Goal: Task Accomplishment & Management: Complete application form

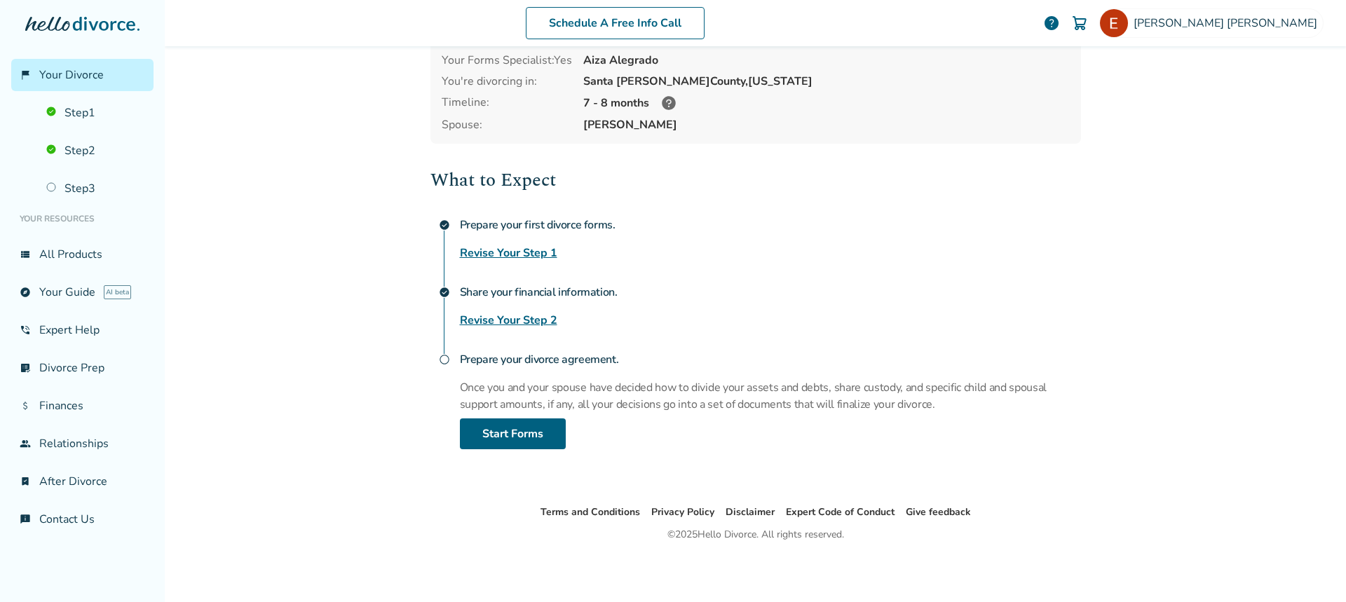
scroll to position [24, 0]
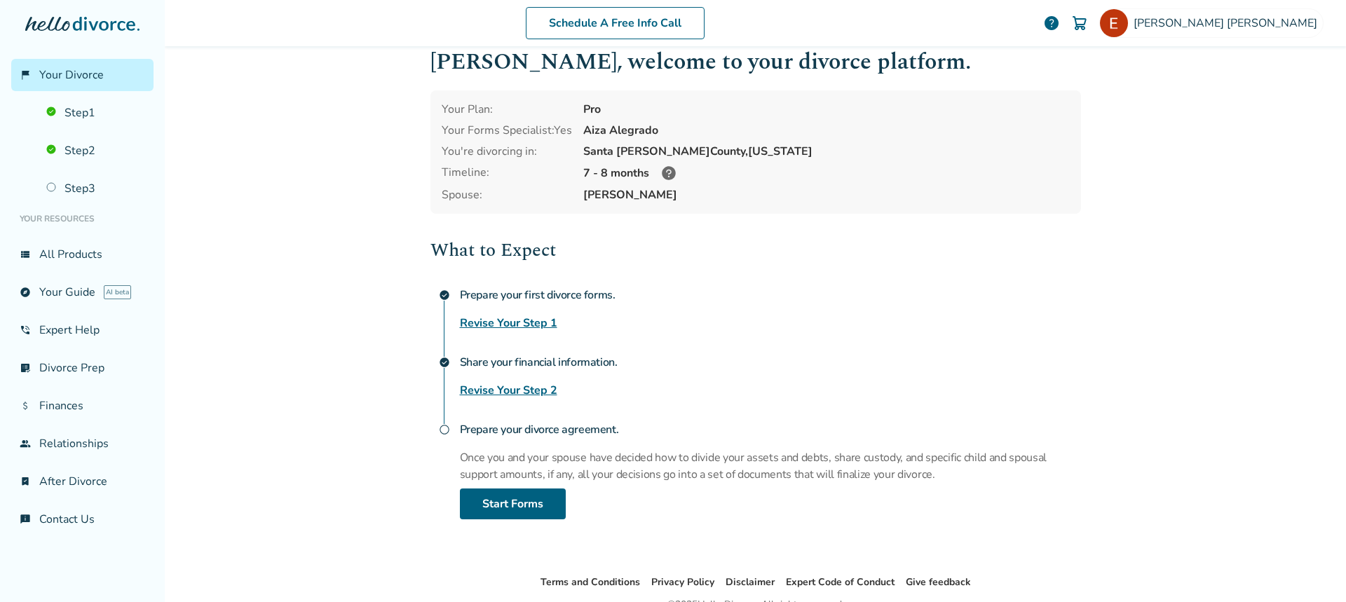
click at [531, 394] on link "Revise Your Step 2" at bounding box center [508, 390] width 97 height 17
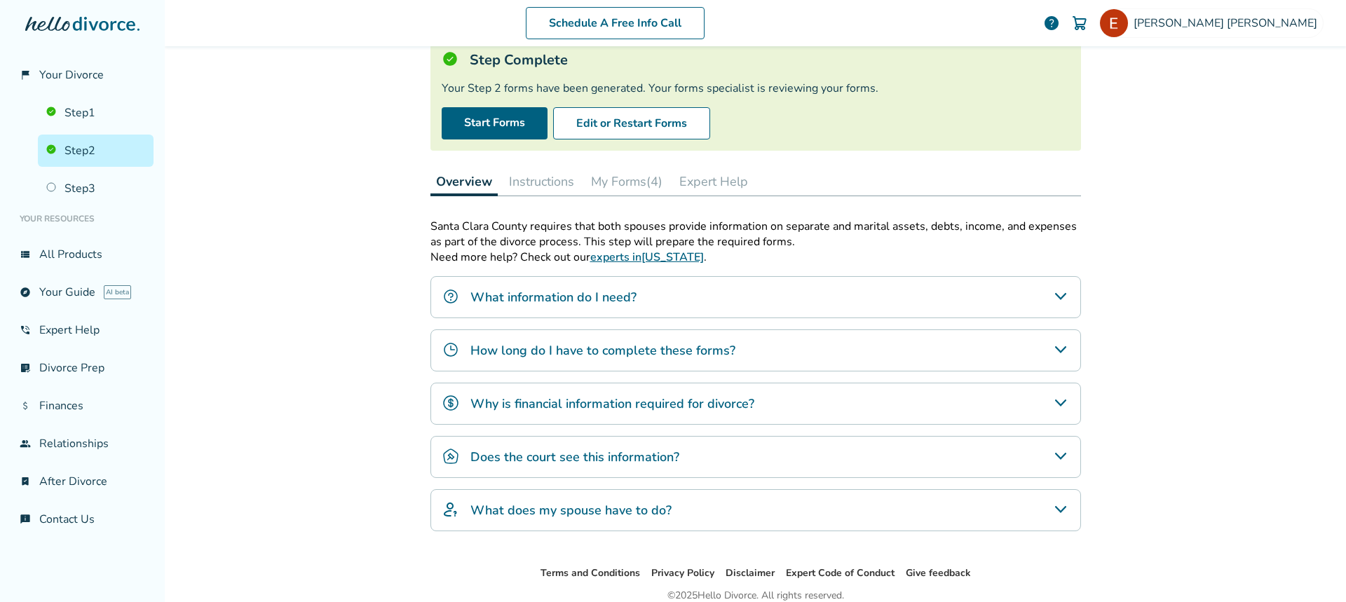
scroll to position [17, 0]
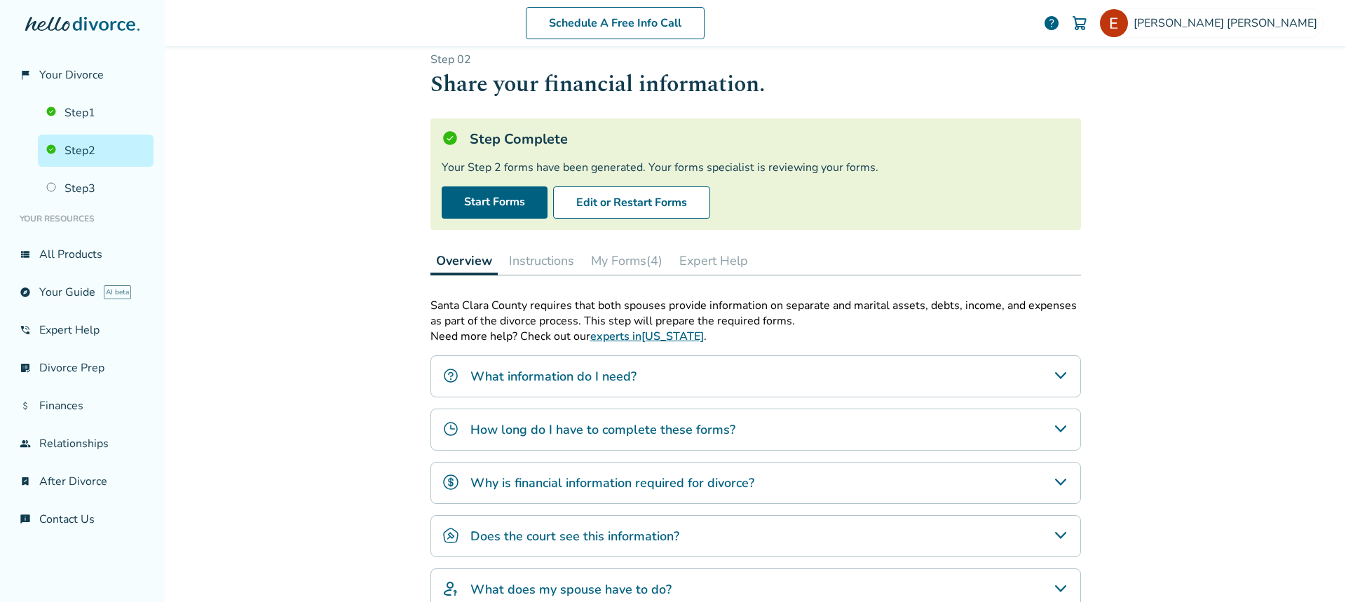
click at [649, 264] on button "My Forms (4)" at bounding box center [626, 261] width 83 height 28
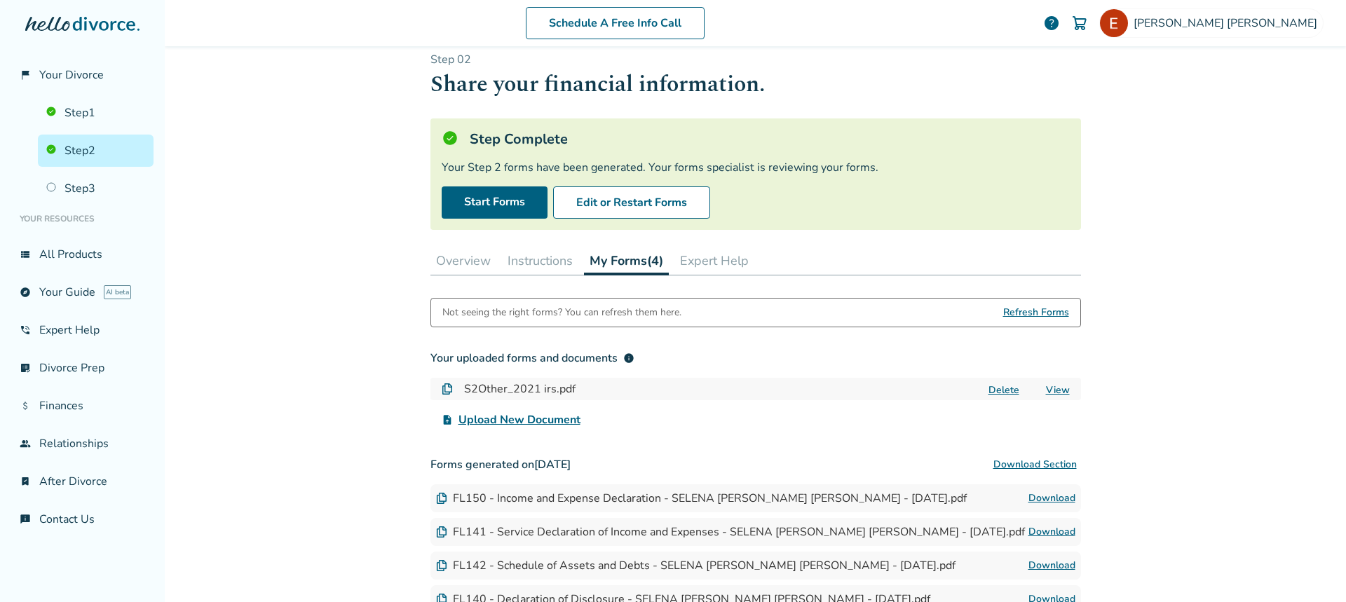
click at [538, 421] on span "Upload New Document" at bounding box center [520, 420] width 122 height 17
click at [0, 0] on input "upload_file Upload New Document" at bounding box center [0, 0] width 0 height 0
click at [557, 416] on span "Upload New Document" at bounding box center [520, 420] width 122 height 17
click at [0, 0] on input "upload_file Upload New Document" at bounding box center [0, 0] width 0 height 0
click at [538, 414] on span "Upload New Document" at bounding box center [520, 420] width 122 height 17
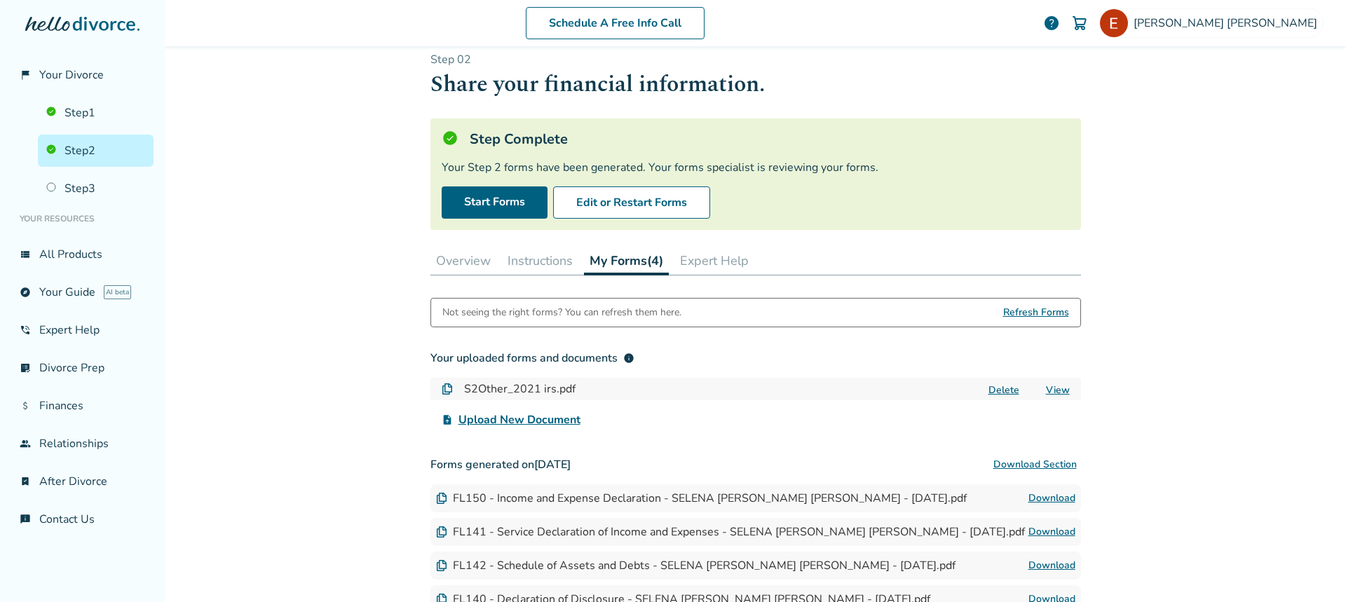
click at [0, 0] on input "upload_file Upload New Document" at bounding box center [0, 0] width 0 height 0
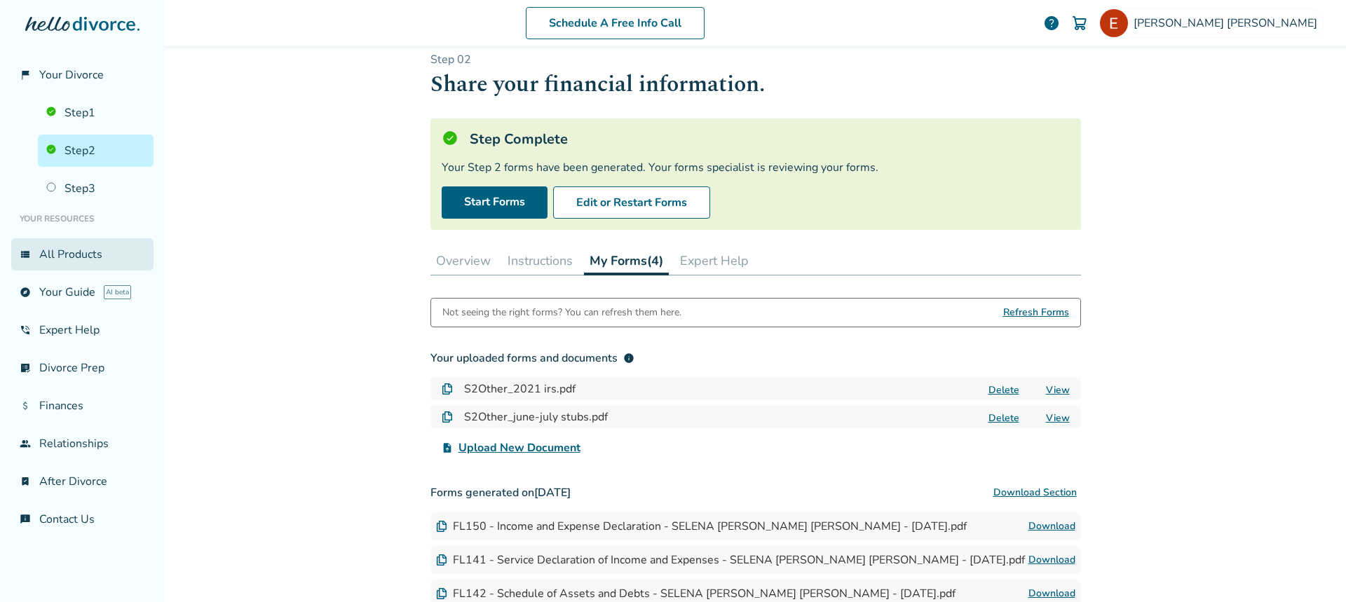
click at [55, 262] on link "view_list All Products" at bounding box center [82, 254] width 142 height 32
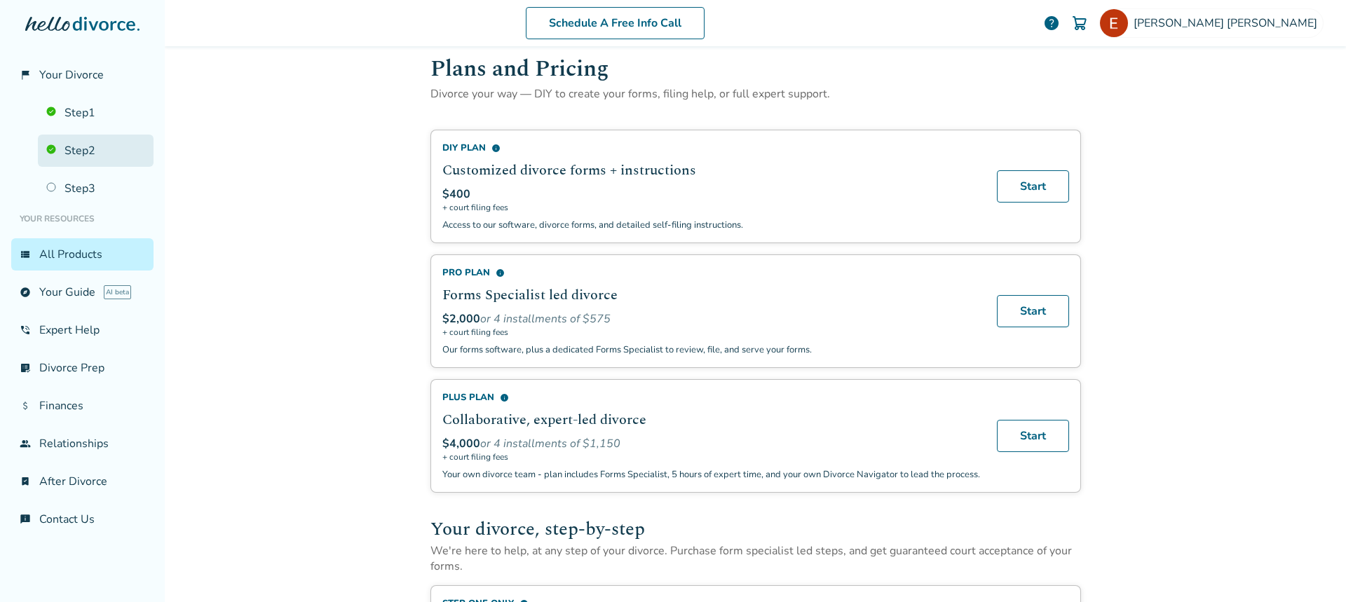
click at [92, 146] on link "Step 2" at bounding box center [96, 151] width 116 height 32
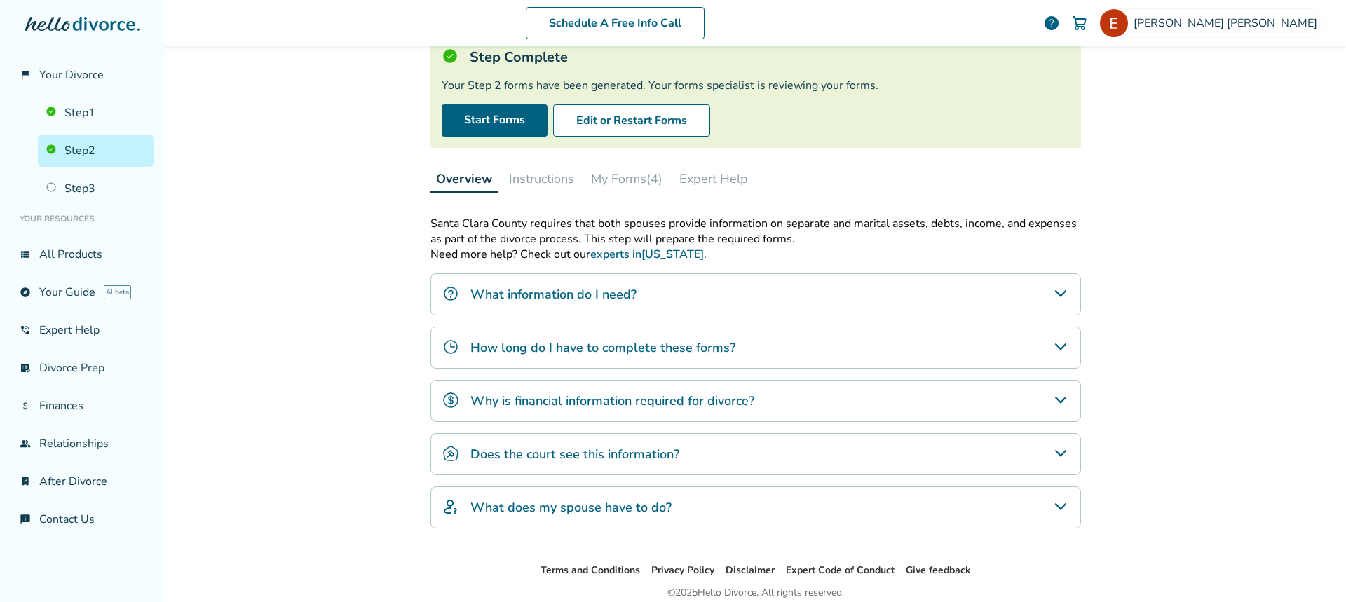
scroll to position [157, 0]
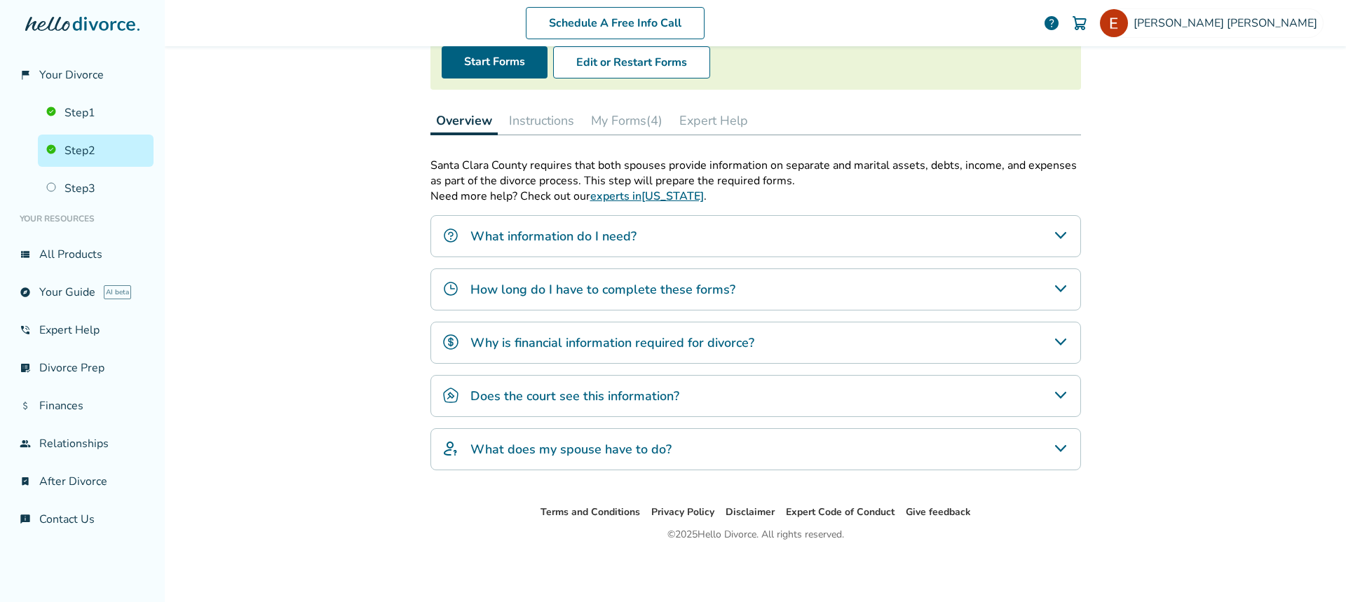
click at [1044, 398] on div "Does the court see this information?" at bounding box center [756, 396] width 651 height 42
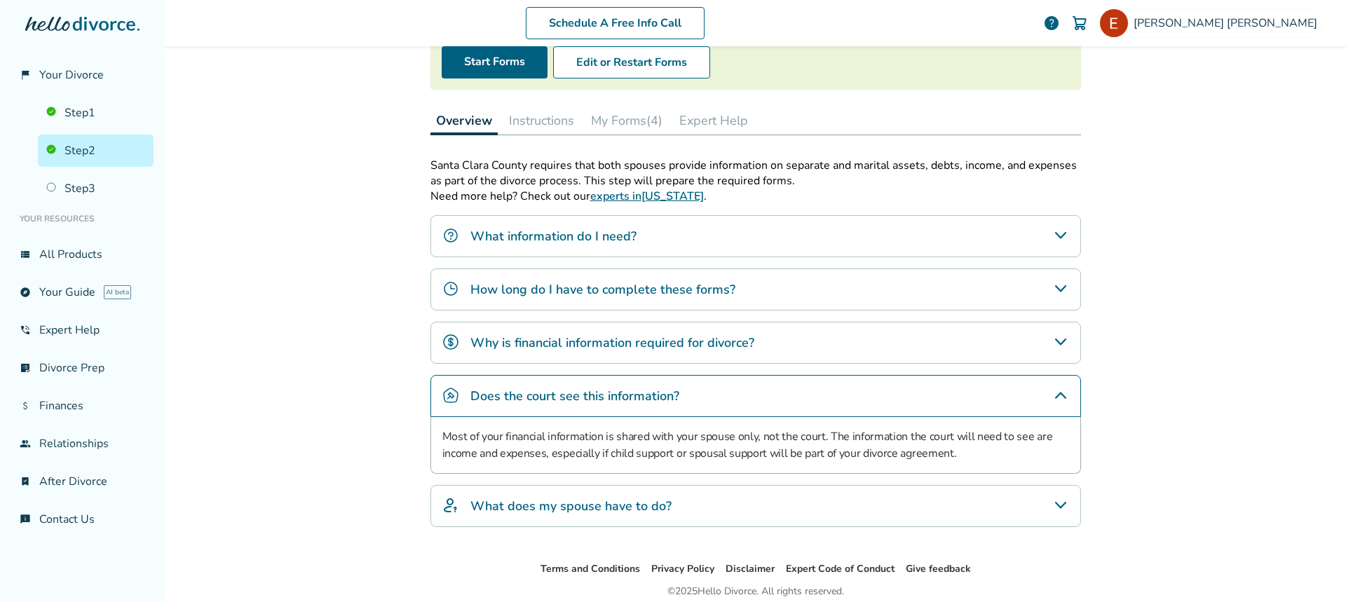
click at [1052, 503] on icon "What does my spouse have to do?" at bounding box center [1060, 505] width 17 height 17
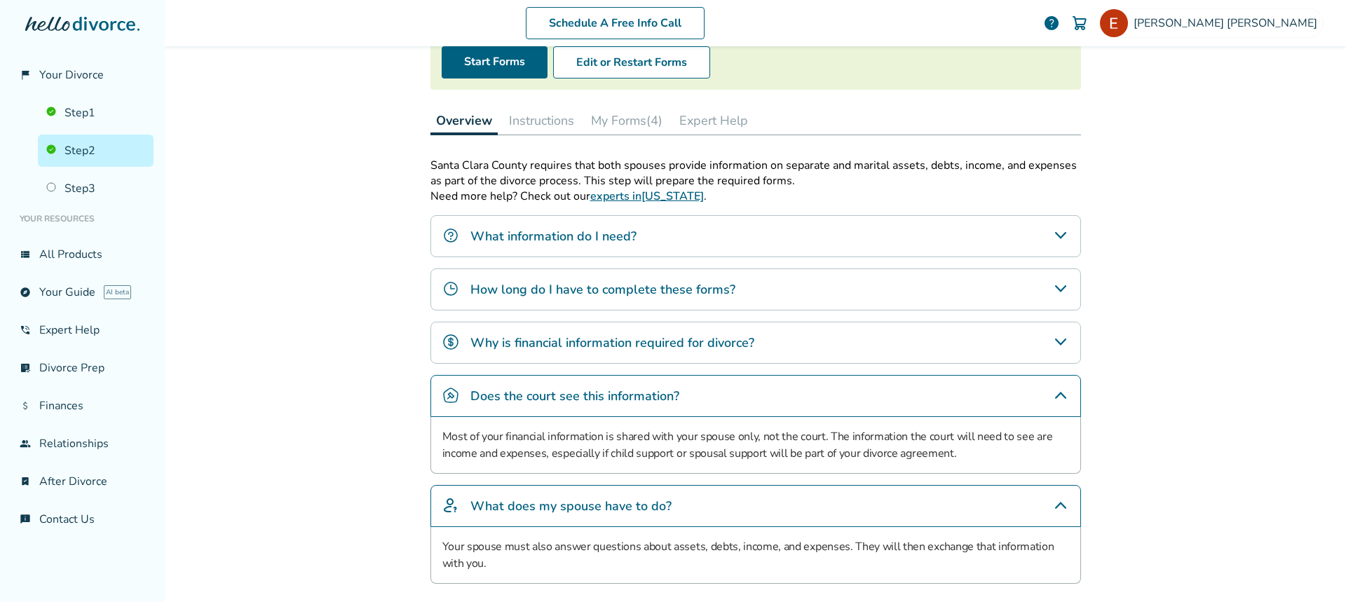
click at [1055, 235] on icon "What information do I need?" at bounding box center [1060, 235] width 17 height 17
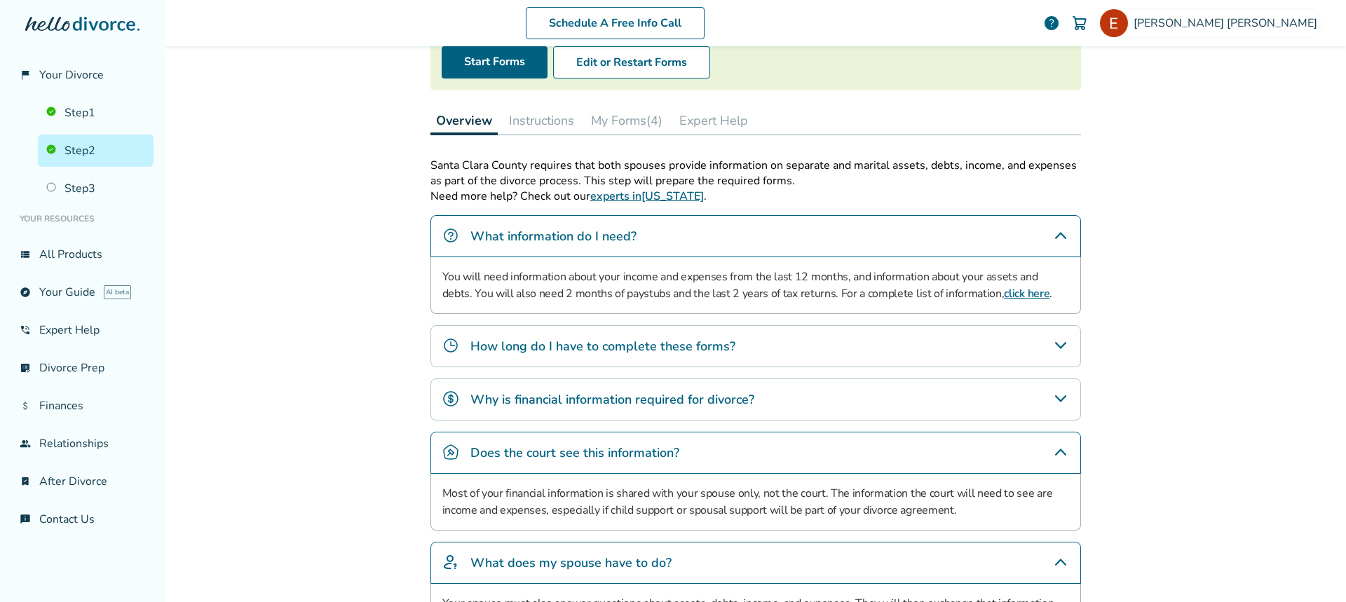
click at [1055, 346] on icon "How long do I have to complete these forms?" at bounding box center [1060, 345] width 11 height 7
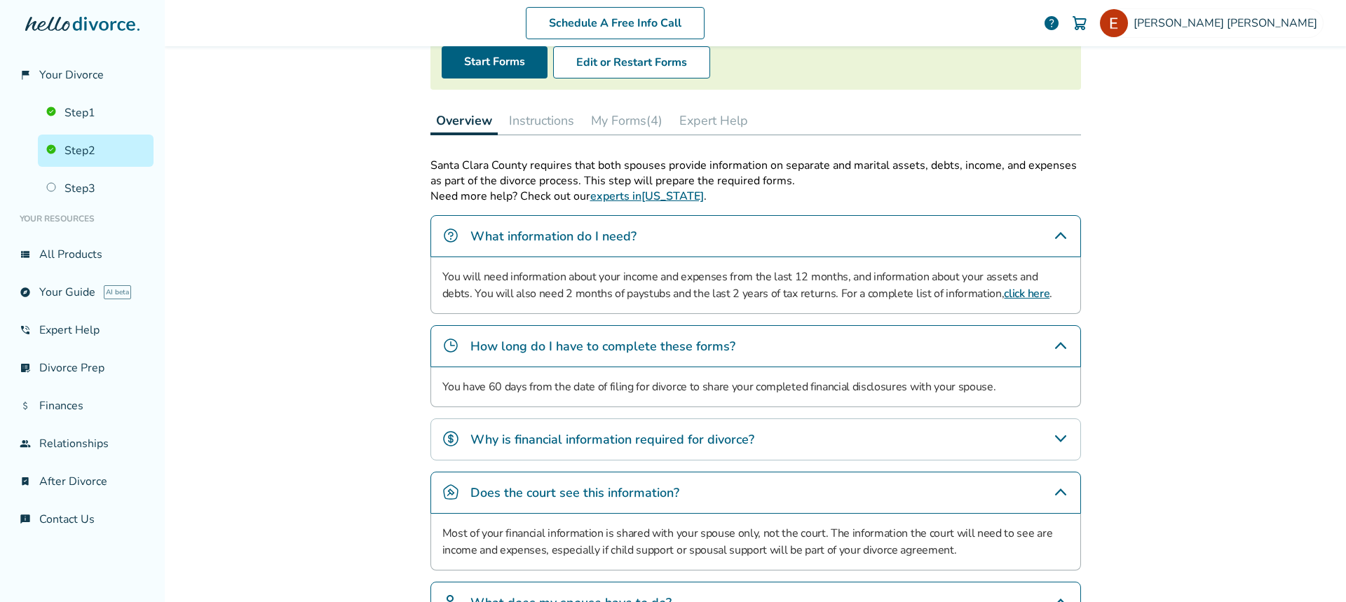
drag, startPoint x: 1064, startPoint y: 400, endPoint x: 1066, endPoint y: 426, distance: 26.0
click at [1066, 424] on div "Santa Clara County requires that both spouses provide information on separate a…" at bounding box center [756, 419] width 651 height 523
click at [1056, 441] on icon "Why is financial information required for divorce?" at bounding box center [1060, 438] width 11 height 7
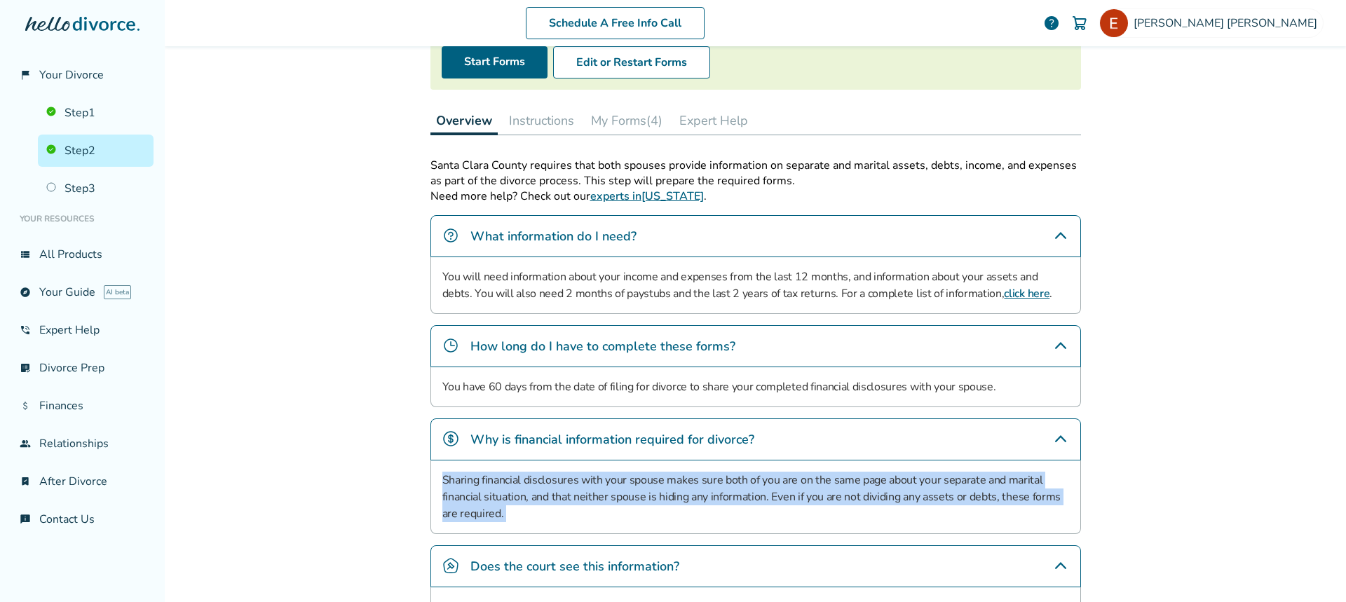
click at [1134, 446] on div "Schedule A Free Info Call Selena Hugh help Schedule A Free Call Selena Hugh ewa…" at bounding box center [755, 301] width 1181 height 602
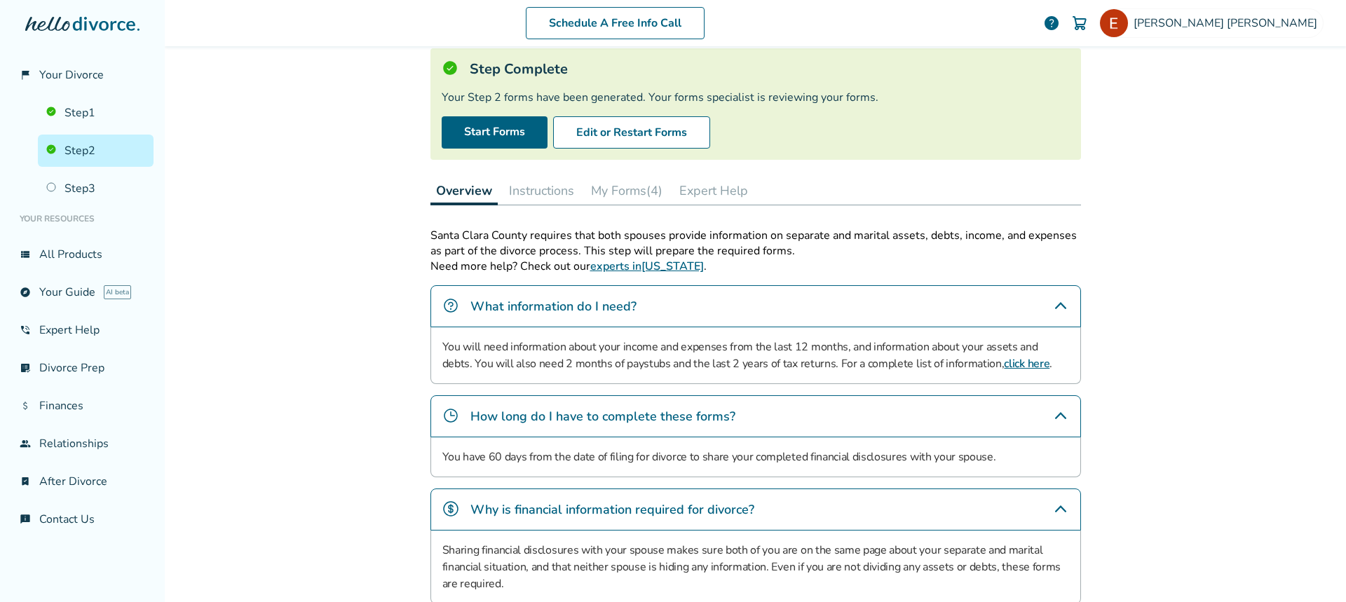
scroll to position [0, 0]
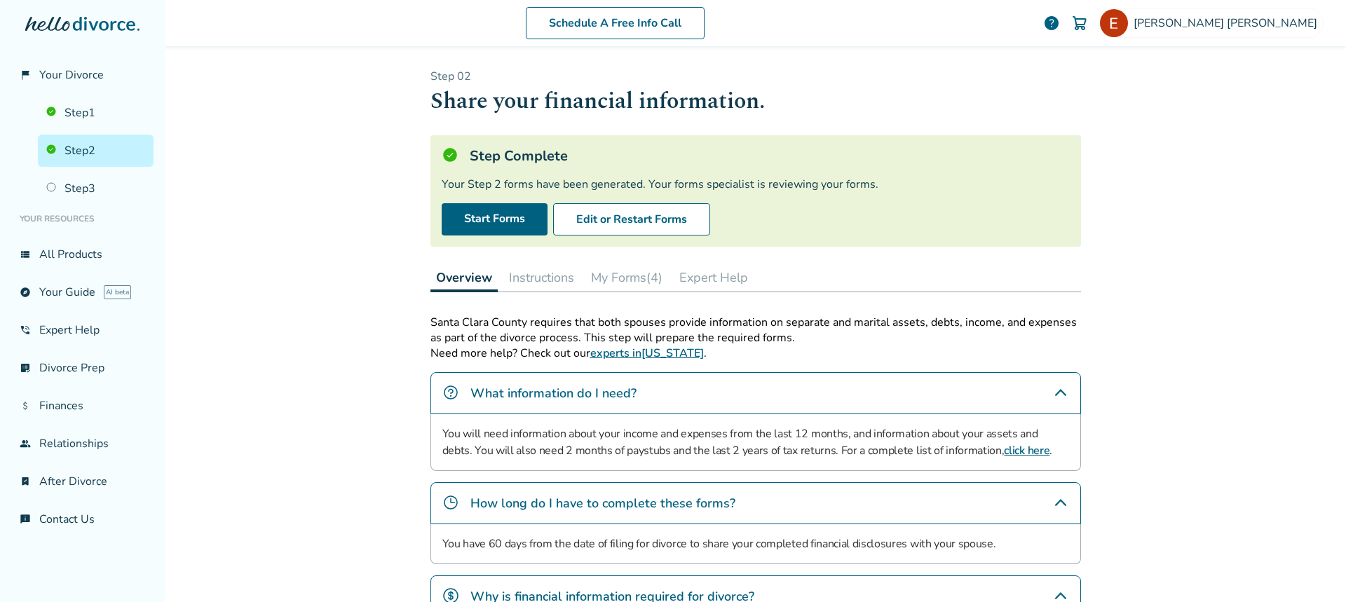
click at [604, 279] on button "My Forms (4)" at bounding box center [626, 278] width 83 height 28
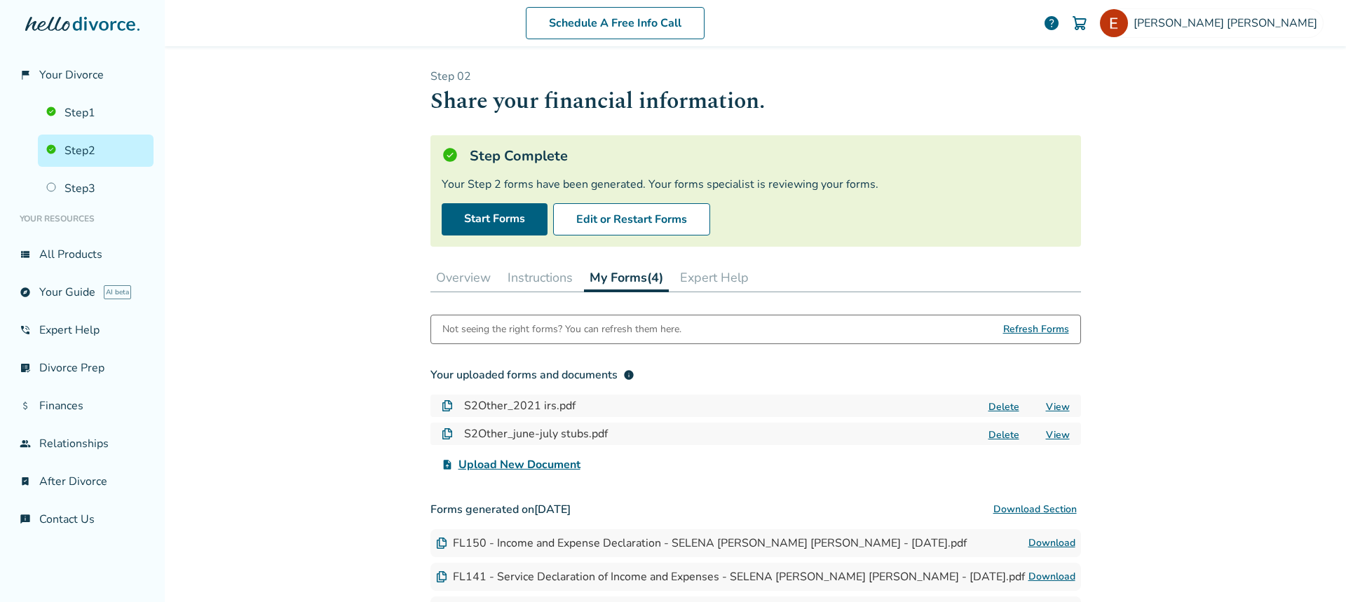
scroll to position [177, 0]
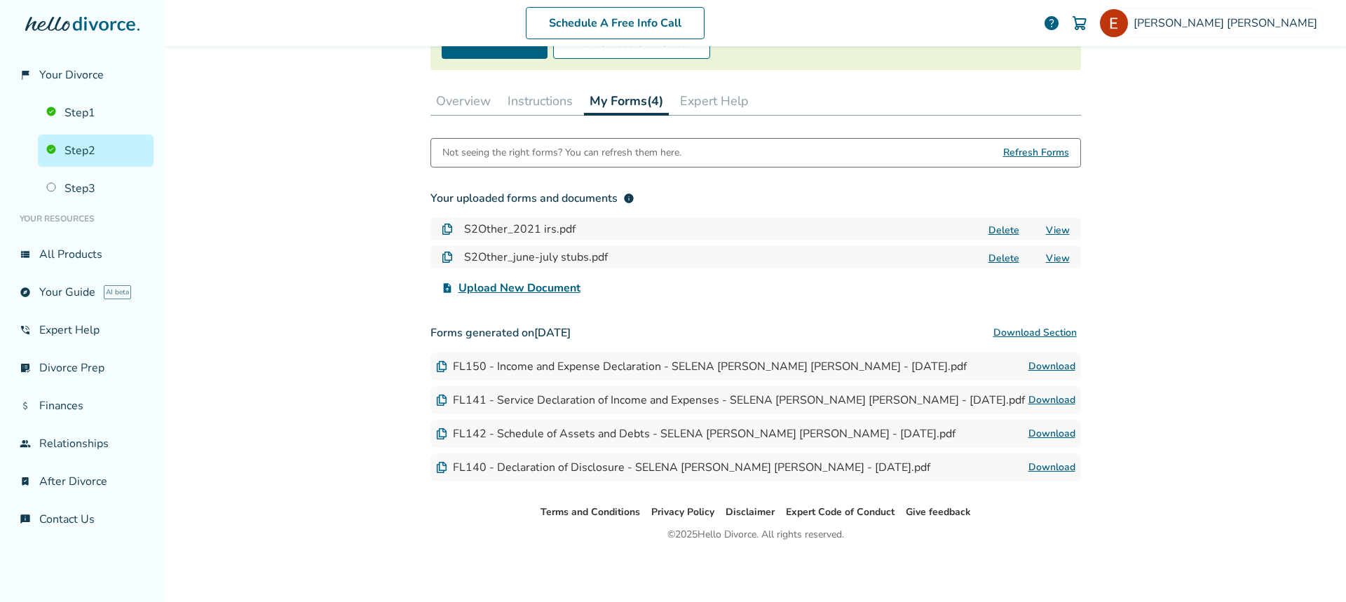
click at [537, 96] on button "Instructions" at bounding box center [540, 101] width 76 height 28
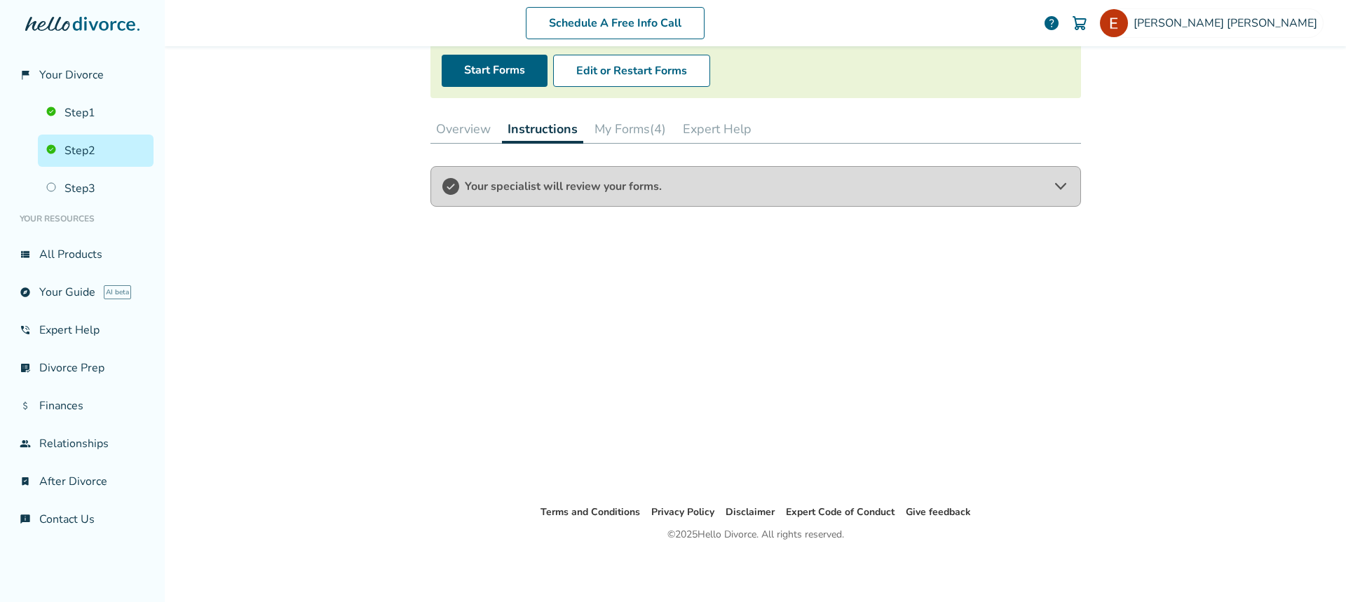
click at [709, 123] on button "Expert Help" at bounding box center [717, 129] width 80 height 28
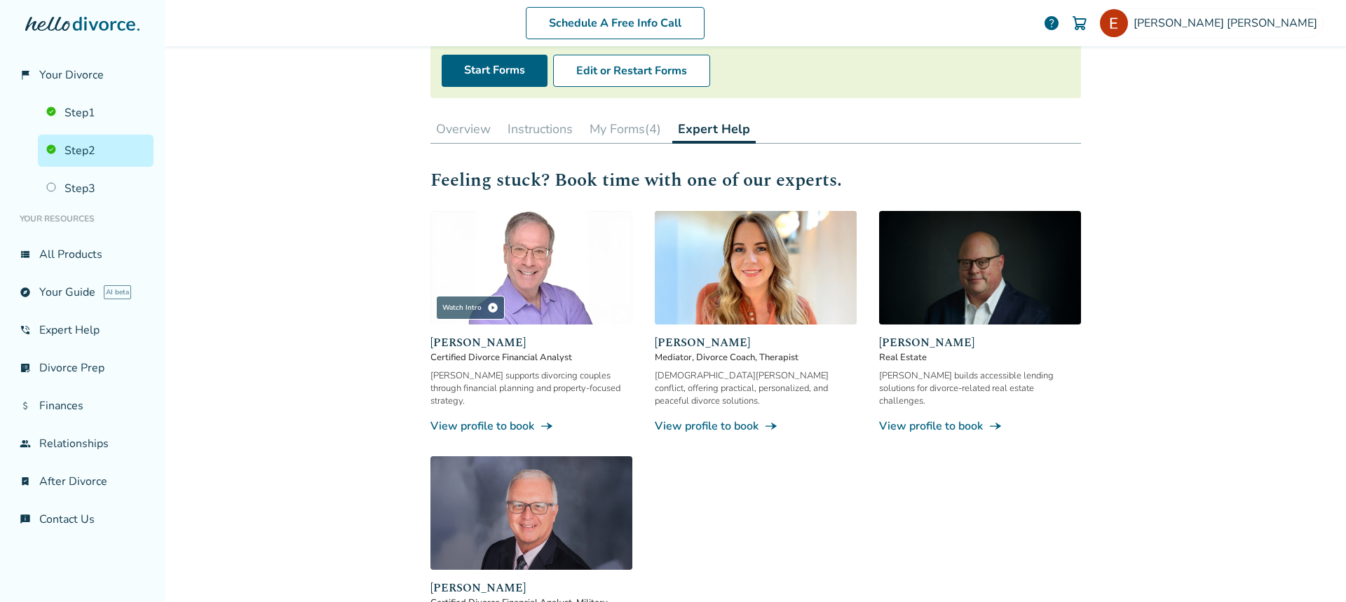
click at [622, 124] on button "My Forms (4)" at bounding box center [625, 129] width 83 height 28
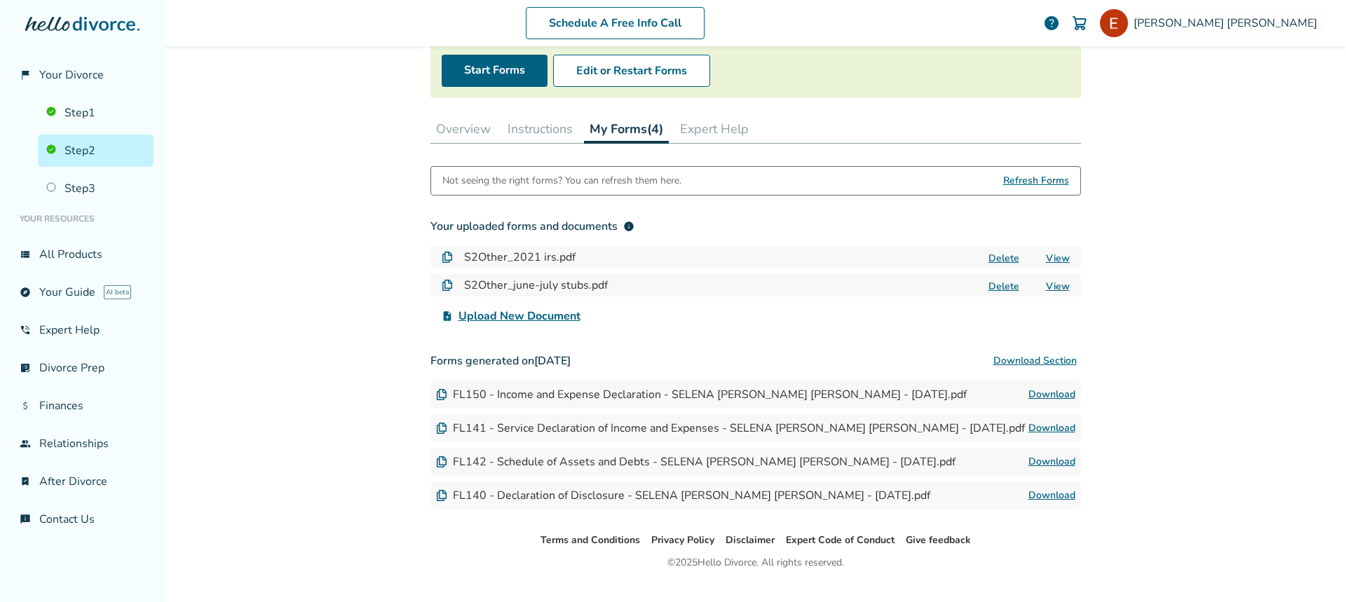
click at [448, 133] on button "Overview" at bounding box center [464, 129] width 66 height 28
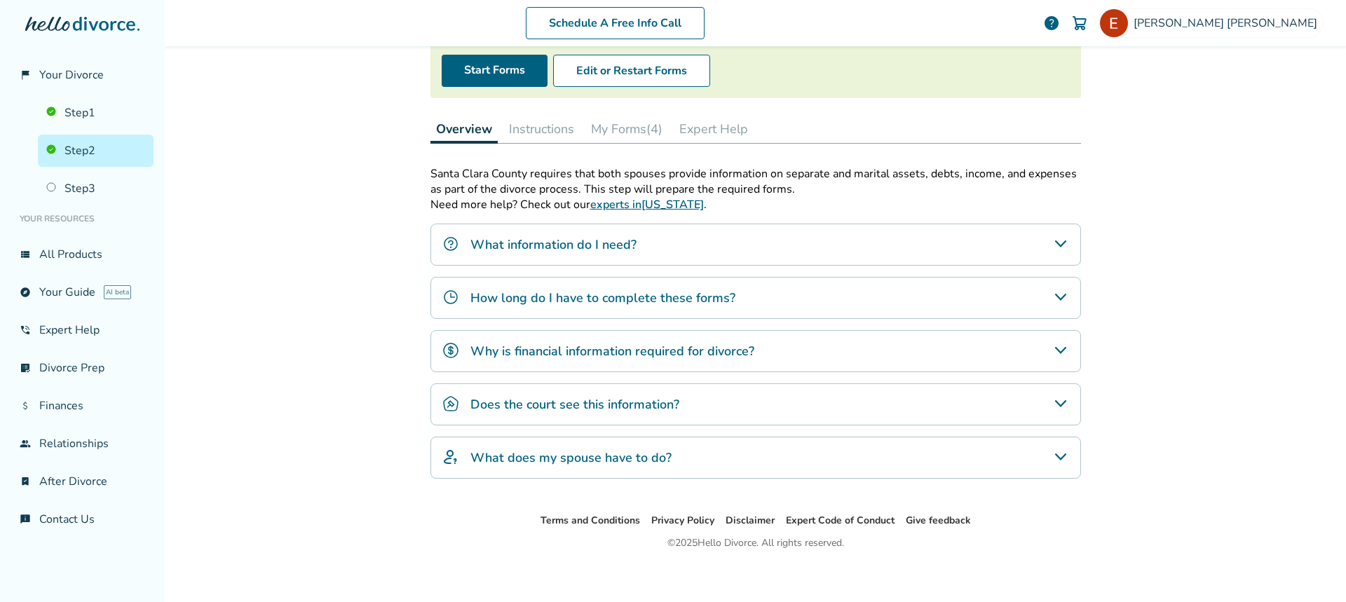
click at [529, 135] on button "Instructions" at bounding box center [541, 129] width 76 height 28
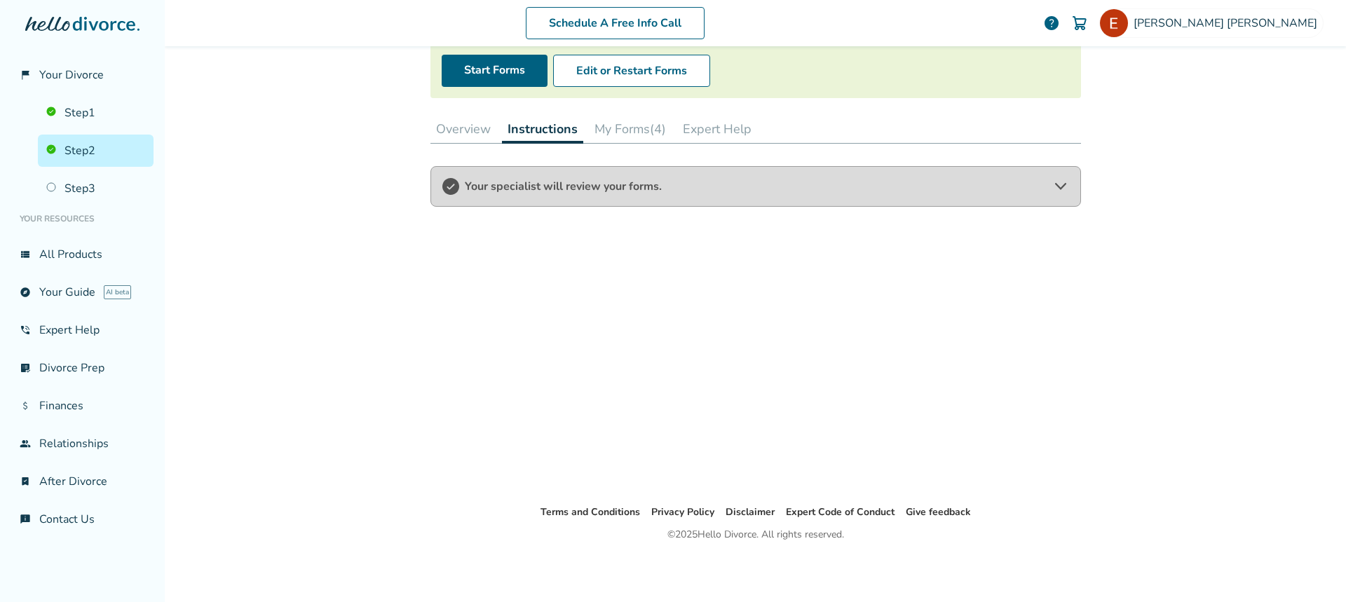
click at [601, 130] on button "My Forms (4)" at bounding box center [630, 129] width 83 height 28
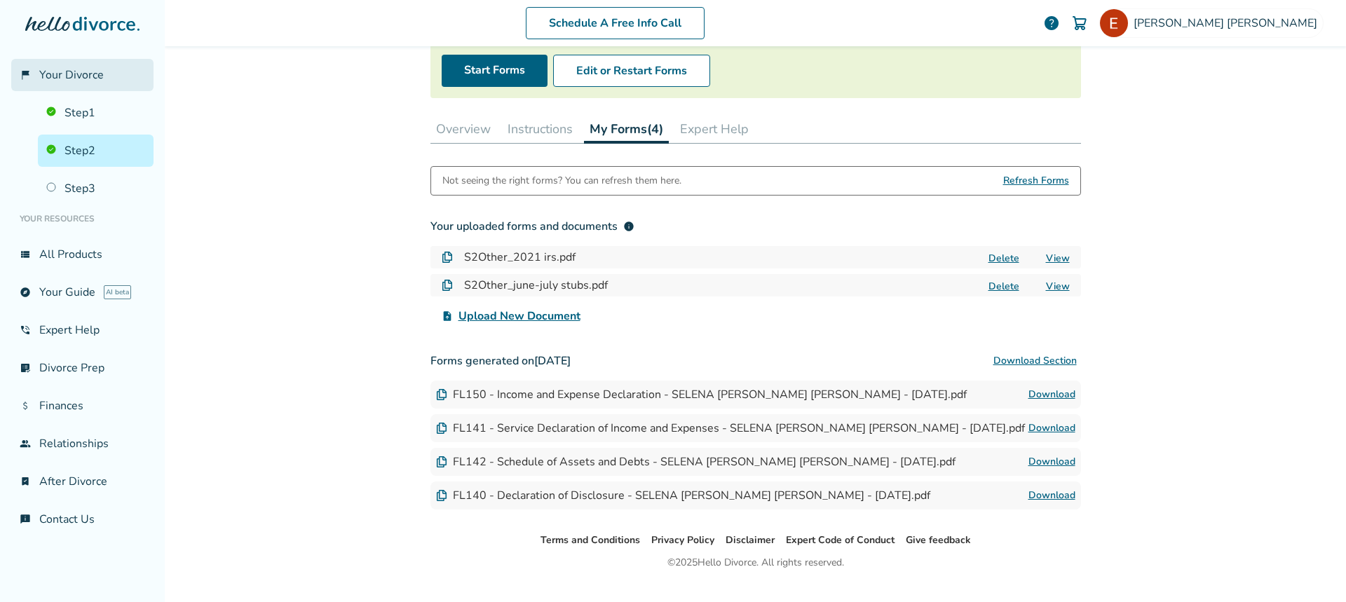
click at [34, 66] on link "flag_2 Your Divorce" at bounding box center [82, 75] width 142 height 32
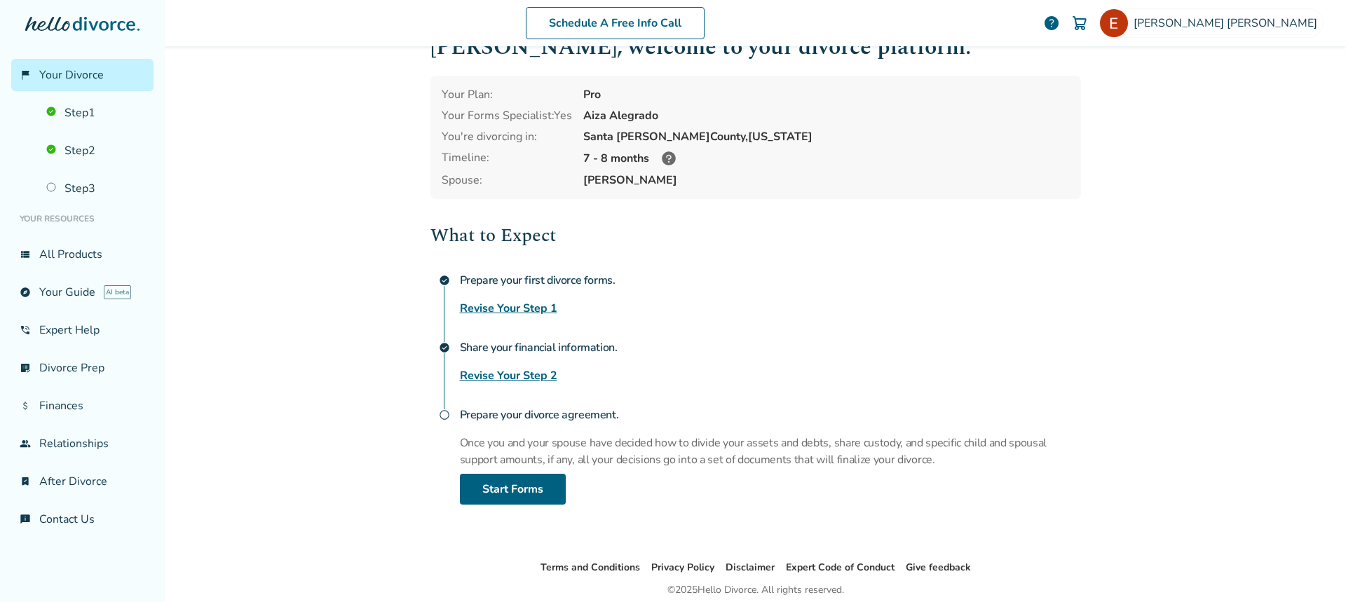
scroll to position [94, 0]
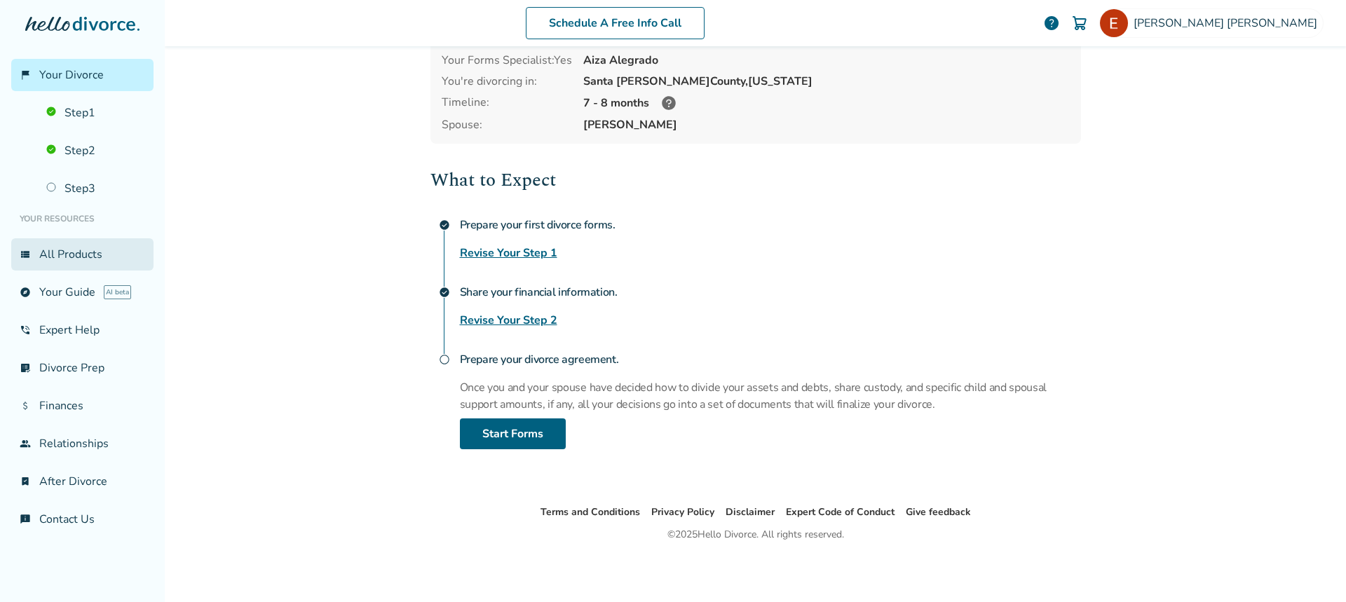
click at [86, 253] on link "view_list All Products" at bounding box center [82, 254] width 142 height 32
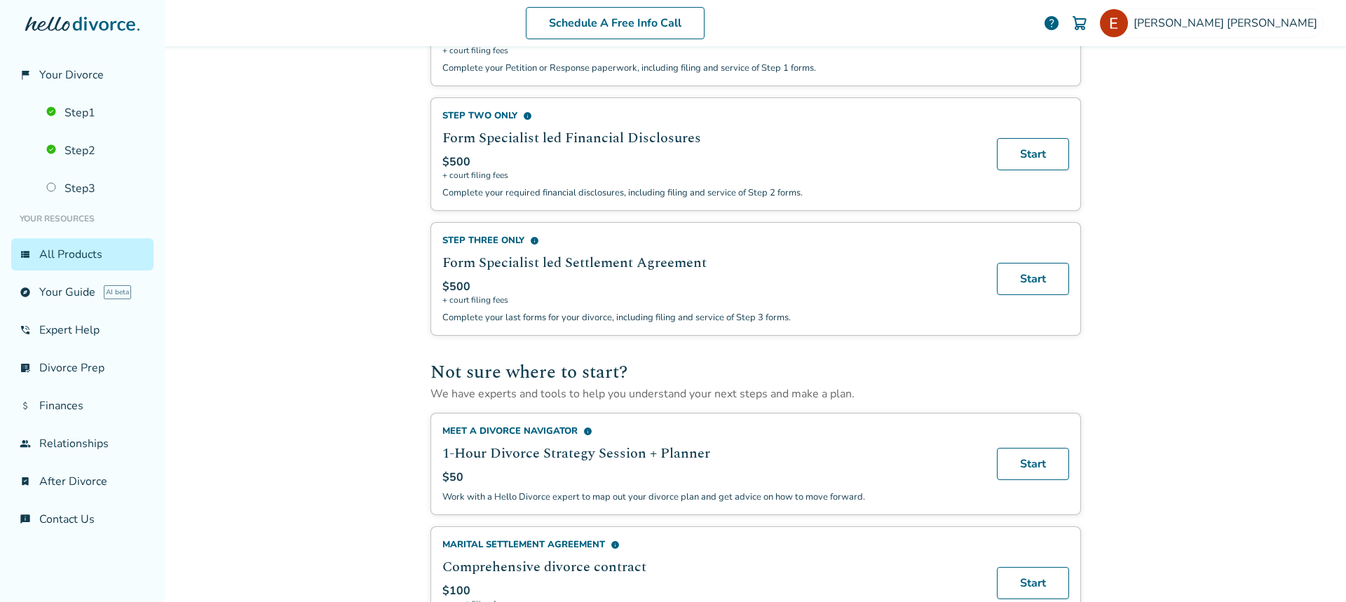
scroll to position [801, 0]
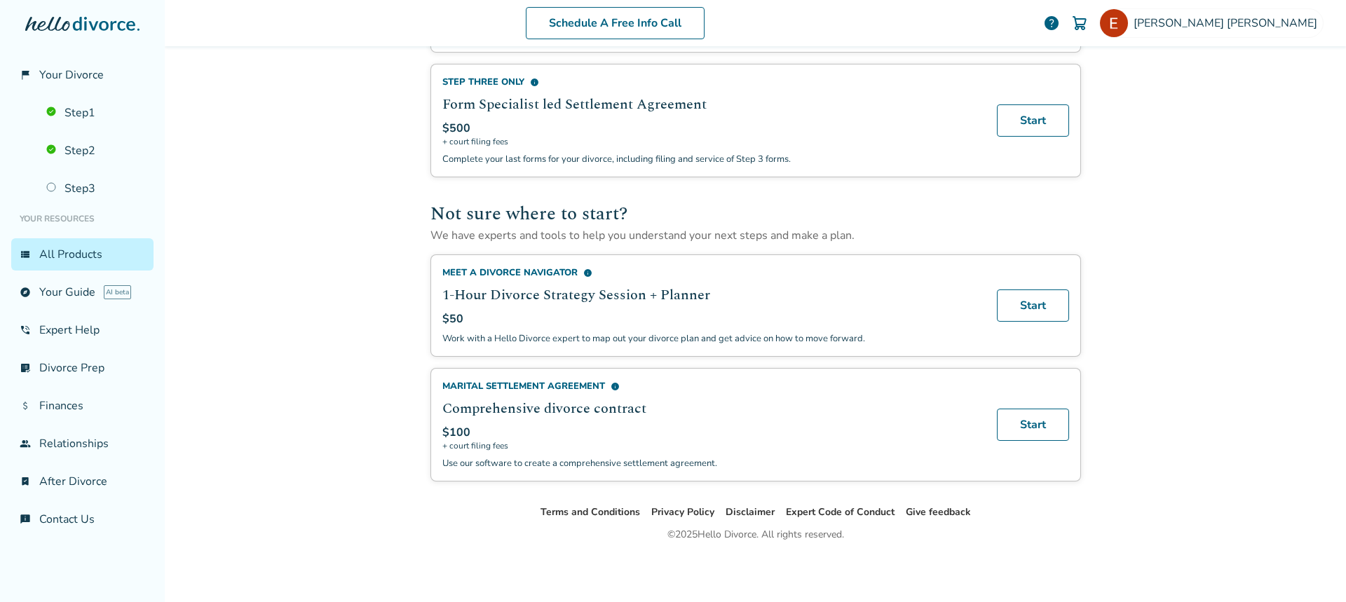
click at [569, 381] on div "Marital Settlement Agreement info" at bounding box center [711, 386] width 538 height 13
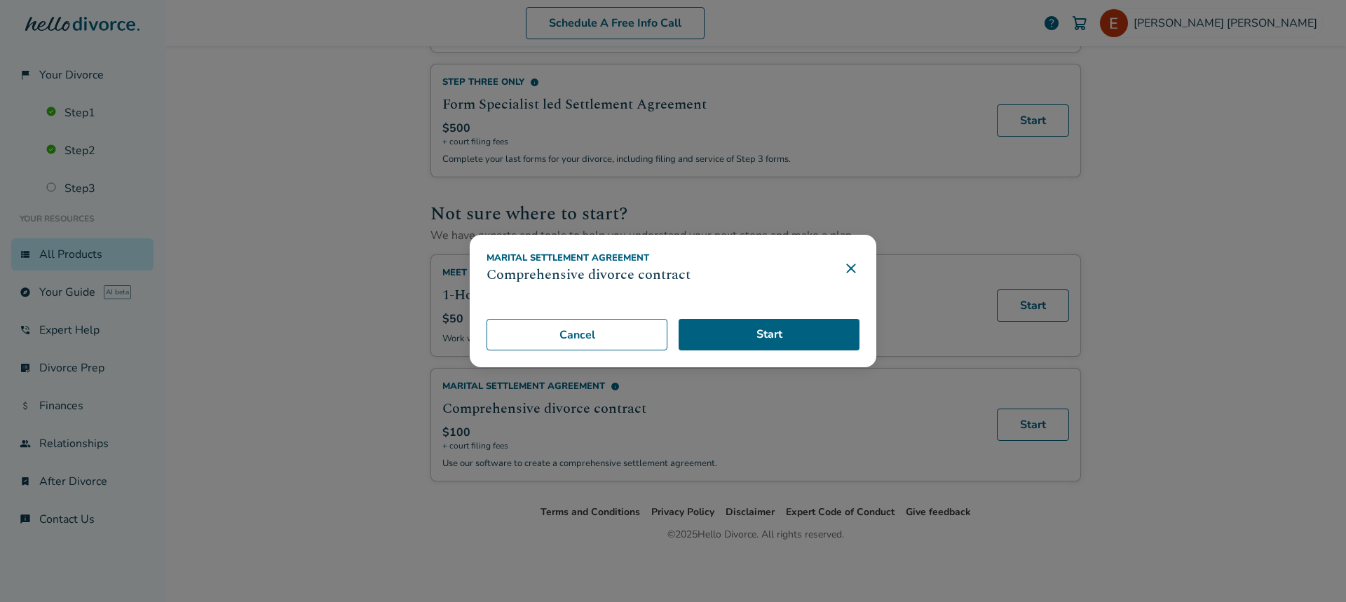
click at [857, 267] on icon at bounding box center [851, 268] width 17 height 17
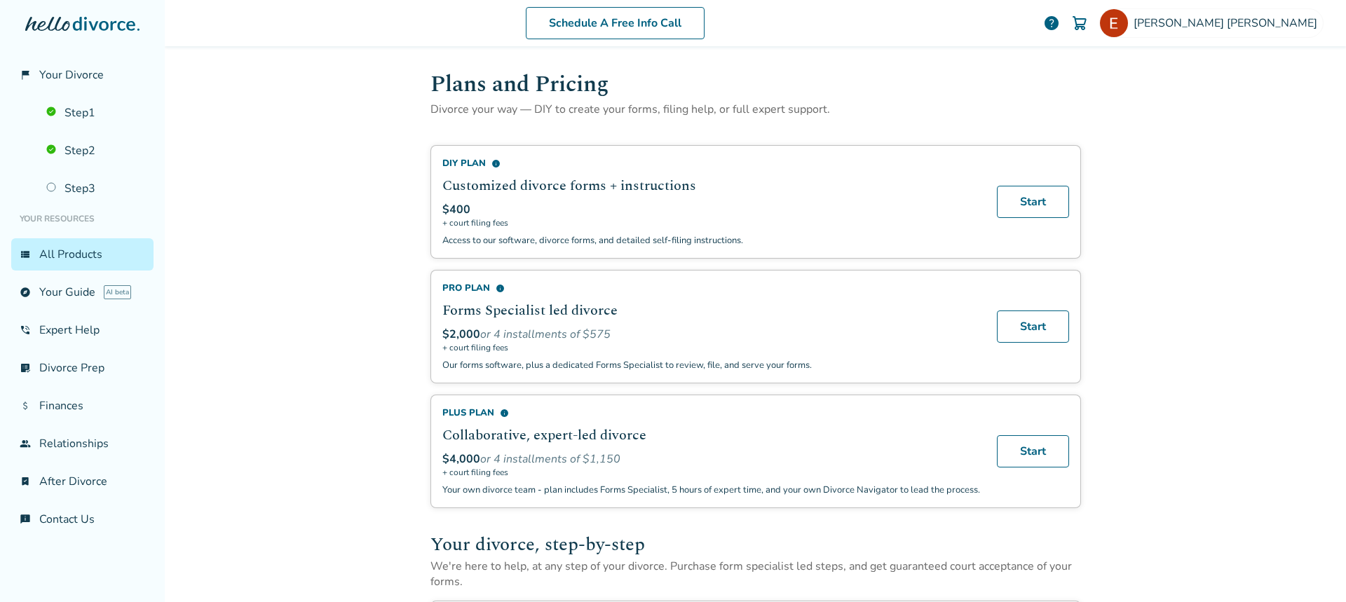
scroll to position [0, 0]
